Goal: Task Accomplishment & Management: Manage account settings

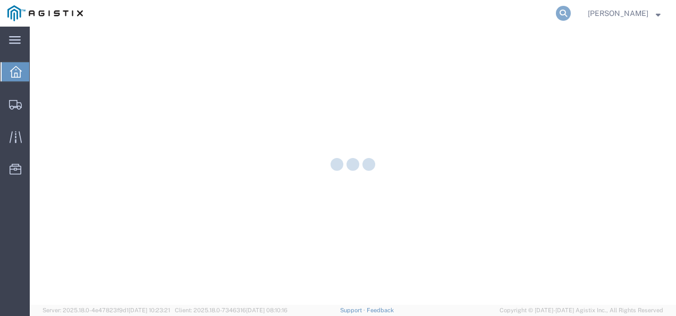
click at [571, 16] on icon at bounding box center [563, 13] width 15 height 15
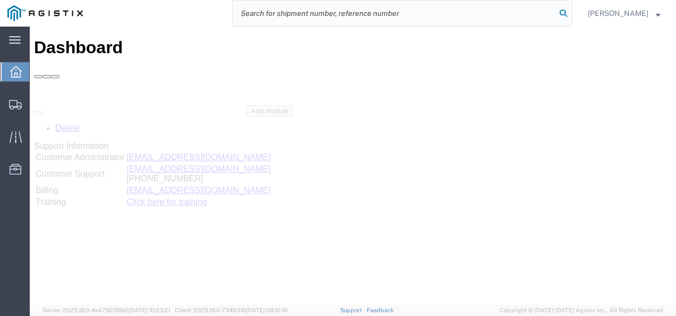
paste input "64039987"
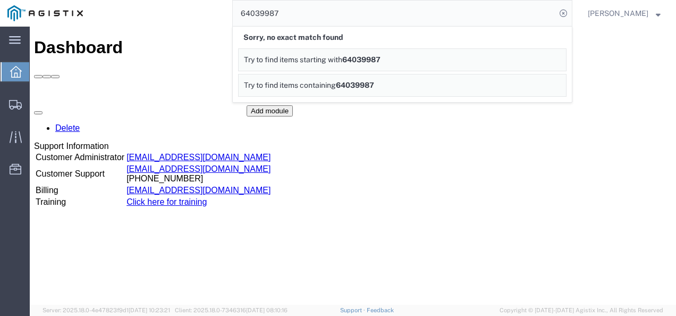
click at [434, 187] on div "Delete Support Information Customer Administrator custadmin@agistix.com Custome…" at bounding box center [353, 184] width 638 height 159
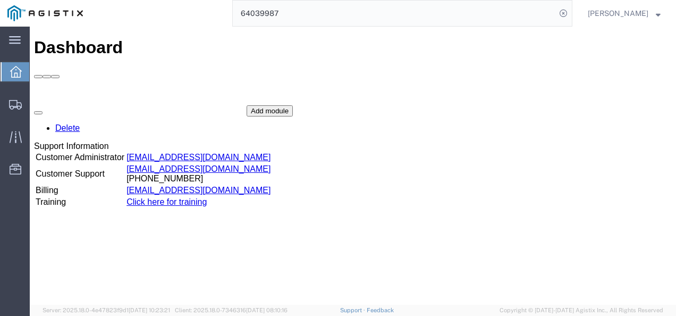
click at [588, 108] on div "Delete Support Information Customer Administrator custadmin@agistix.com Custome…" at bounding box center [353, 184] width 638 height 159
click at [378, 9] on input "64039987" at bounding box center [394, 14] width 323 height 26
paste input "56563726"
type input "56563726"
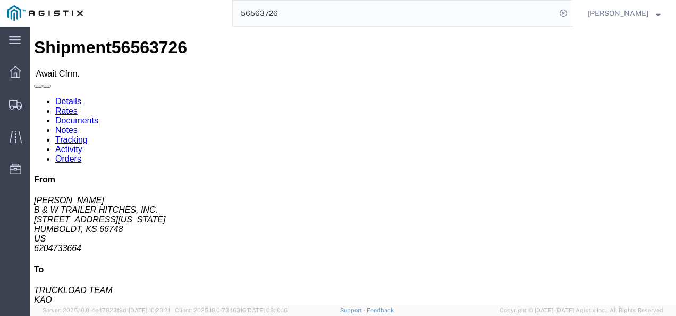
click div "Shipment Detail Ship From B & W TRAILER HITCHES, INC. (BILL GUTIERREZ) 1216 HAW…"
click link "Rates"
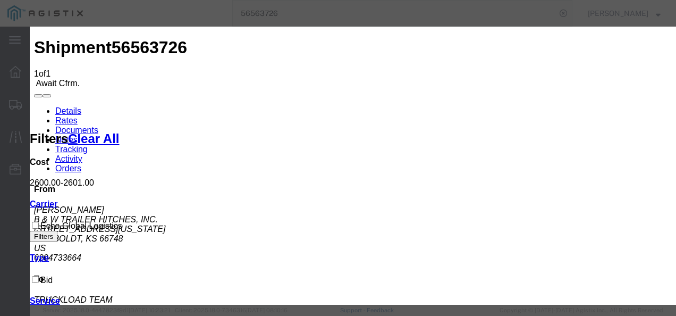
type input "12983798213987"
type input "98719821`"
type input "71`21`2987987987"
drag, startPoint x: 529, startPoint y: 172, endPoint x: 596, endPoint y: 238, distance: 93.6
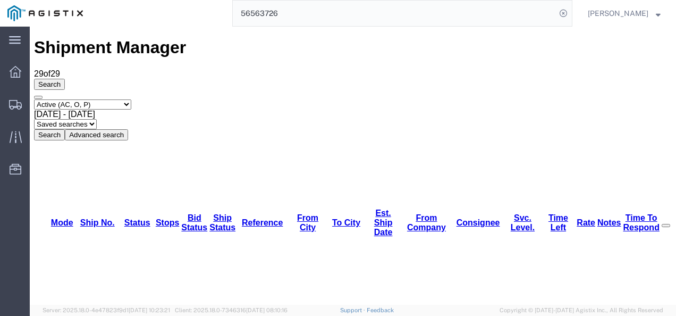
click at [298, 12] on input "56563726" at bounding box center [394, 14] width 323 height 26
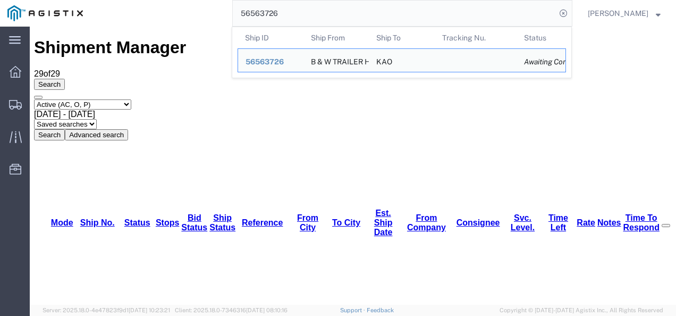
click at [298, 12] on input "56563726" at bounding box center [394, 14] width 323 height 26
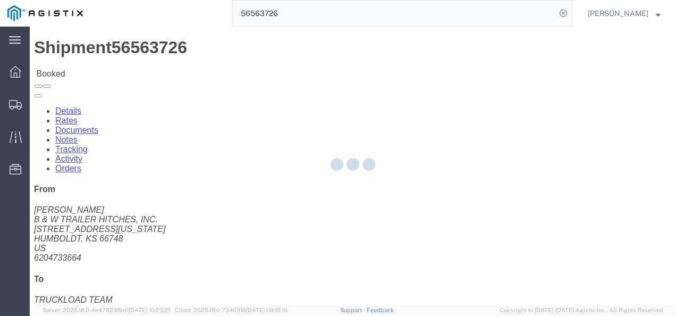
click at [352, 205] on div at bounding box center [353, 166] width 646 height 278
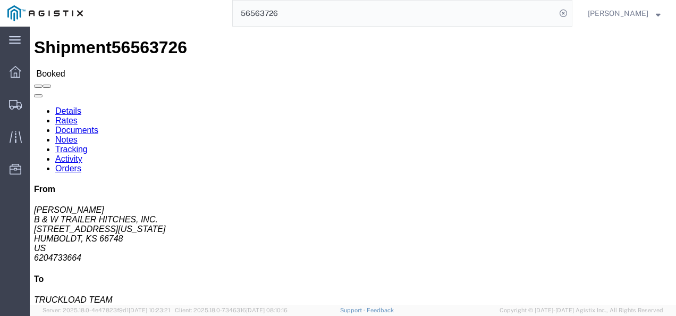
click div "Ship From B & W TRAILER HITCHES, INC. (BILL GUTIERREZ) 1216 HAWAII ROAD HUMBOLD…"
drag, startPoint x: 328, startPoint y: 173, endPoint x: 388, endPoint y: 214, distance: 72.7
click div "Ship From B & W TRAILER HITCHES, INC. (BILL GUTIERREZ) 1216 HAWAII ROAD HUMBOLD…"
click div "Leg 1 - Truckload Vehicle 1: Standard Dry Van (53 Feet) Number of trucks: 1"
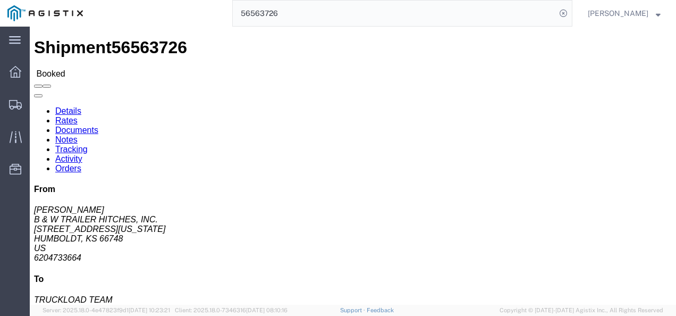
drag, startPoint x: 290, startPoint y: 223, endPoint x: 428, endPoint y: 101, distance: 184.5
click div "Leg 1 - Truckload Vehicle 1: Standard Dry Van (53 Feet) Number of trucks: 1"
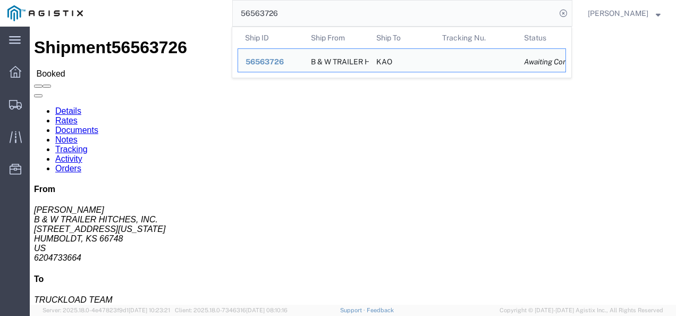
drag, startPoint x: 375, startPoint y: 23, endPoint x: 348, endPoint y: 1, distance: 35.2
click at [375, 23] on input "56563726" at bounding box center [394, 14] width 323 height 26
paste input "675217"
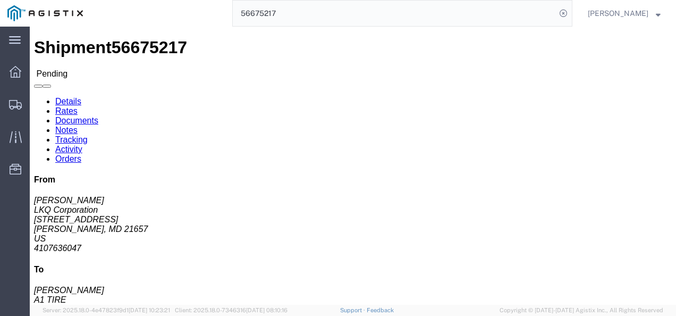
click h4 "Routing & Vehicle Information"
click div "Ship From LKQ Corporation (April Harton) 1812A 32603 Main Street Easton Queen A…"
click link "Rates"
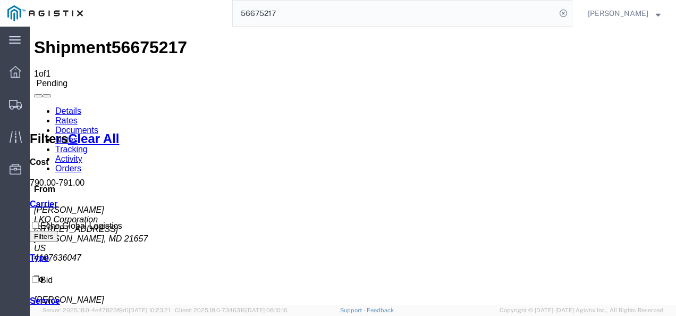
drag, startPoint x: 387, startPoint y: 210, endPoint x: 416, endPoint y: 253, distance: 51.7
drag, startPoint x: 382, startPoint y: 249, endPoint x: 272, endPoint y: 174, distance: 133.5
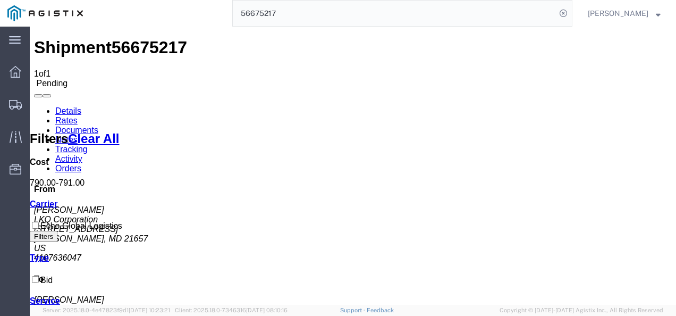
click at [342, 24] on input "56675217" at bounding box center [394, 14] width 323 height 26
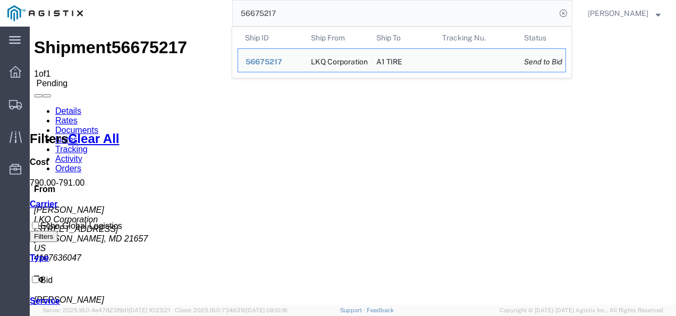
drag, startPoint x: 329, startPoint y: 26, endPoint x: 316, endPoint y: 28, distance: 14.0
click at [326, 27] on form "56675217 Ship ID Ship From Ship To Tracking Nu. Status Ship ID 56675217 Ship Fr…" at bounding box center [402, 13] width 340 height 27
drag, startPoint x: 314, startPoint y: 28, endPoint x: 312, endPoint y: 19, distance: 9.2
click at [312, 28] on tr "Ship ID Ship From Ship To Tracking Nu. Status" at bounding box center [402, 37] width 328 height 21
click at [328, 14] on input "56675217" at bounding box center [394, 14] width 323 height 26
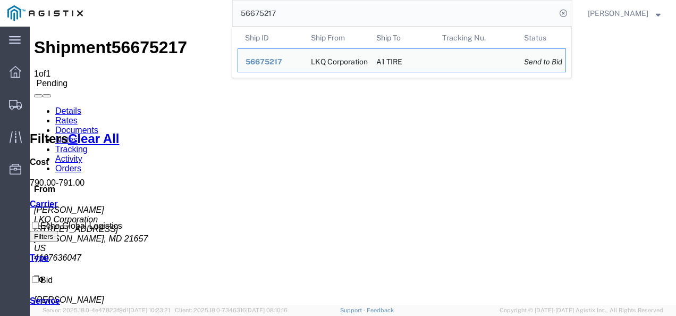
click at [328, 13] on input "56675217" at bounding box center [394, 14] width 323 height 26
drag, startPoint x: 326, startPoint y: 13, endPoint x: 315, endPoint y: 13, distance: 11.2
click at [315, 13] on input "56675217" at bounding box center [394, 14] width 323 height 26
click at [326, 10] on input "56675217" at bounding box center [394, 14] width 323 height 26
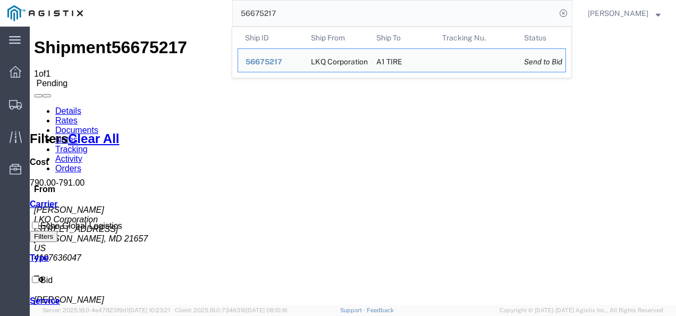
click at [326, 10] on input "56675217" at bounding box center [394, 14] width 323 height 26
paste input "85246"
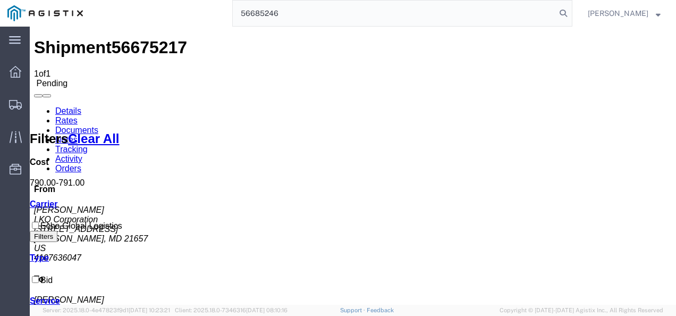
type input "56685246"
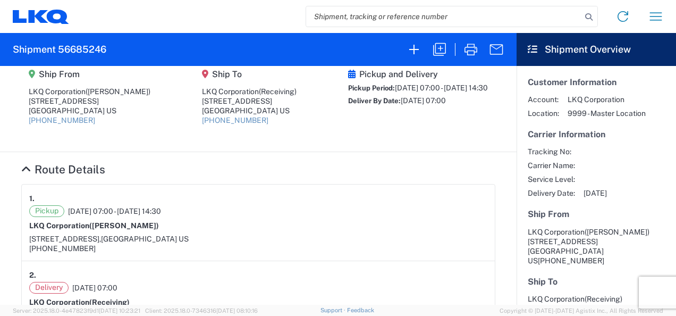
scroll to position [159, 0]
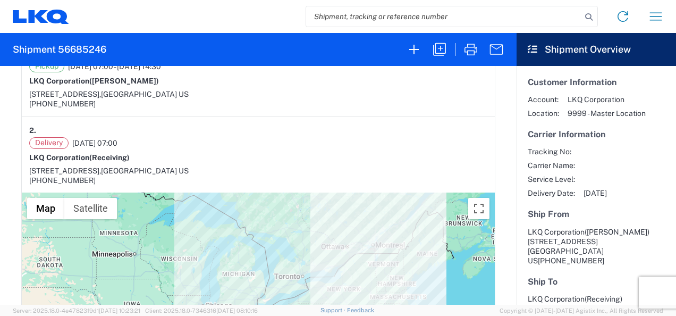
drag, startPoint x: 29, startPoint y: 168, endPoint x: 129, endPoint y: 171, distance: 99.9
click at [129, 171] on article "2. Delivery 09/09/2025 07:00 LKQ Corporation (Receiving) 101 East Industrial Pa…" at bounding box center [258, 154] width 473 height 76
copy span "101 East Industrial Park Drive"
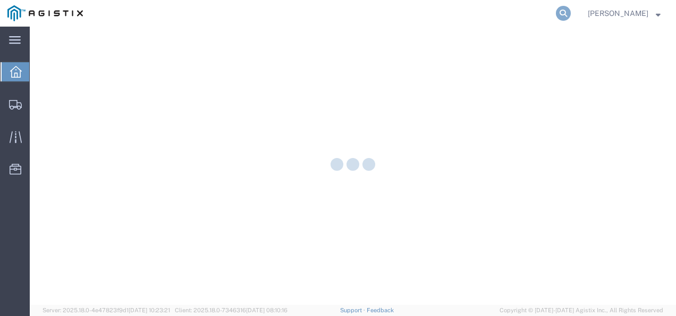
click at [571, 11] on icon at bounding box center [563, 13] width 15 height 15
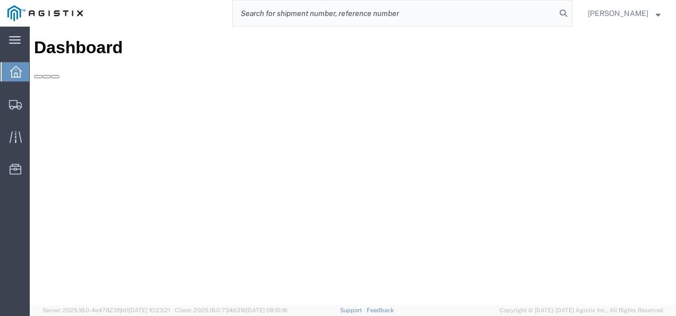
paste input "56315667"
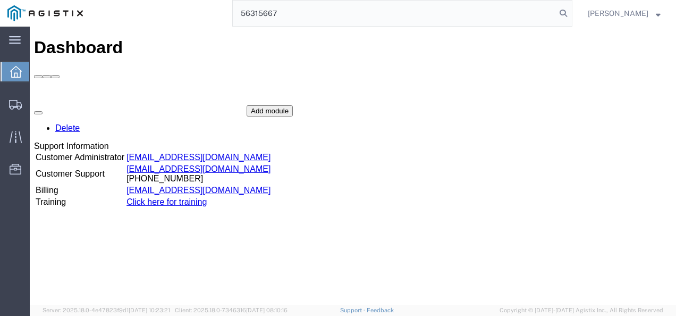
type input "56315667"
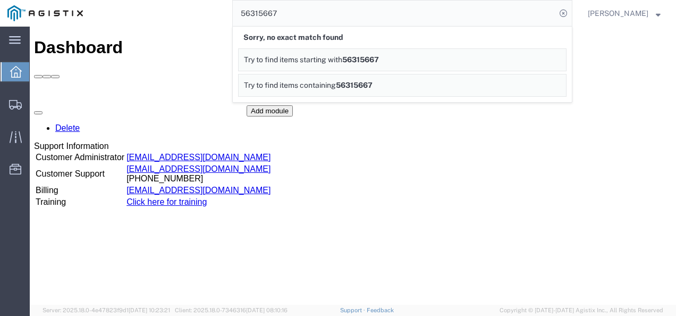
drag, startPoint x: 494, startPoint y: 251, endPoint x: 418, endPoint y: 278, distance: 81.2
click at [492, 251] on div "Dashboard Delete Support Information Customer Administrator [EMAIL_ADDRESS][DOM…" at bounding box center [353, 177] width 638 height 278
